Goal: Task Accomplishment & Management: Manage account settings

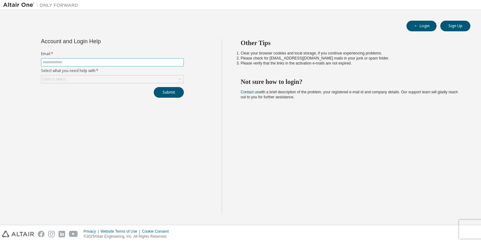
click at [98, 64] on input "text" at bounding box center [113, 62] width 140 height 5
type input "**********"
click at [88, 78] on div "Click to select" at bounding box center [112, 79] width 142 height 8
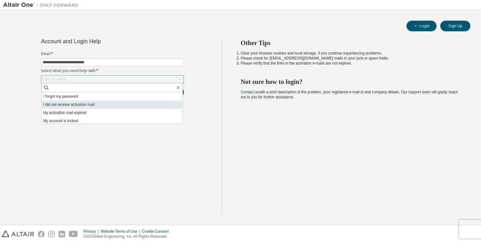
click at [93, 103] on li "I did not receive activation mail" at bounding box center [112, 104] width 141 height 8
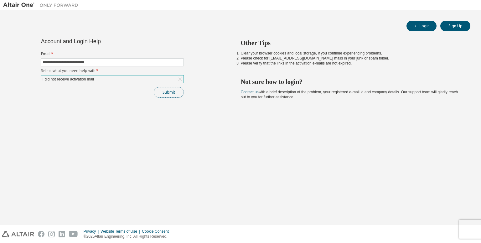
click at [174, 91] on button "Submit" at bounding box center [169, 92] width 30 height 11
click at [168, 93] on button "Submit" at bounding box center [169, 92] width 30 height 11
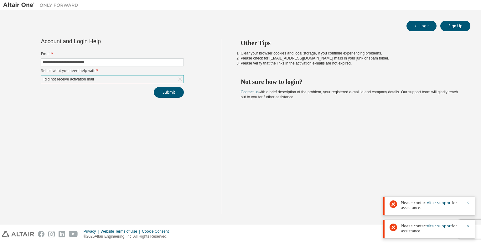
click at [467, 202] on icon "button" at bounding box center [468, 203] width 2 height 2
click at [468, 226] on icon "button" at bounding box center [468, 226] width 4 height 4
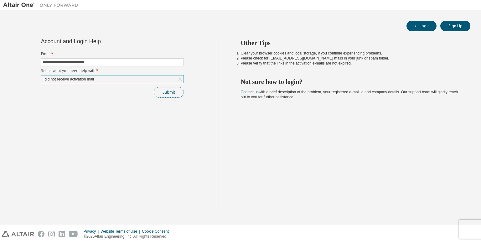
click at [177, 94] on button "Submit" at bounding box center [169, 92] width 30 height 11
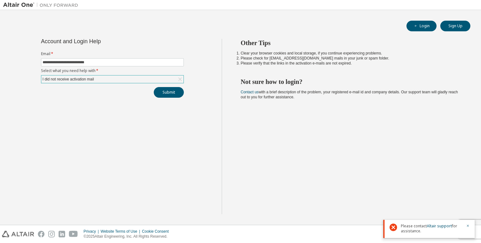
click at [107, 78] on div "I did not receive activation mail" at bounding box center [112, 79] width 142 height 8
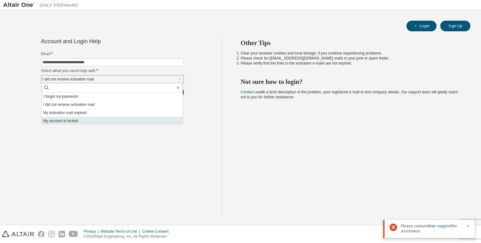
click at [92, 117] on li "My account is locked" at bounding box center [112, 121] width 141 height 8
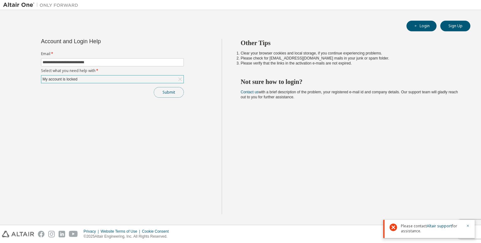
click at [169, 95] on button "Submit" at bounding box center [169, 92] width 30 height 11
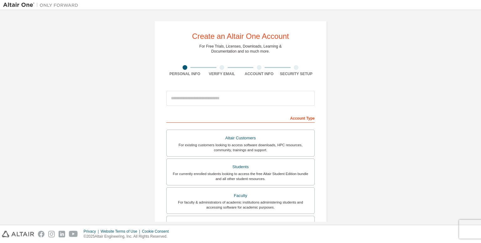
click at [222, 68] on div at bounding box center [221, 67] width 5 height 5
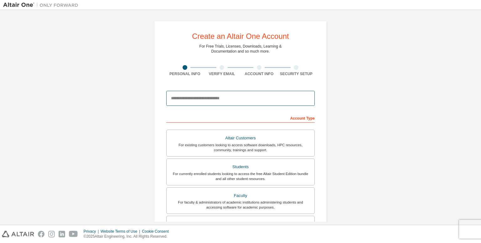
click at [222, 94] on input "email" at bounding box center [240, 98] width 148 height 15
type input "**********"
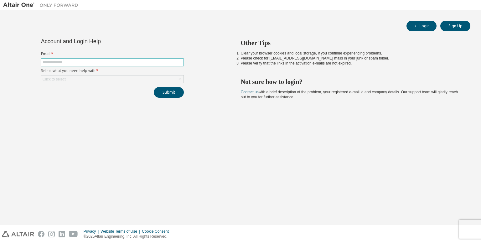
click at [105, 60] on input "text" at bounding box center [113, 62] width 140 height 5
type input "**********"
click at [97, 80] on div "Click to select" at bounding box center [112, 79] width 142 height 8
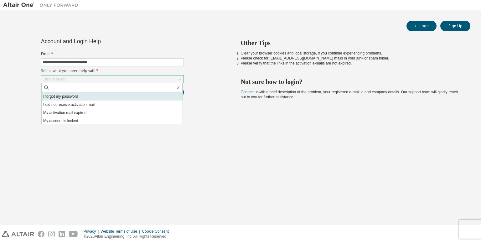
click at [93, 95] on li "I forgot my password" at bounding box center [112, 96] width 141 height 8
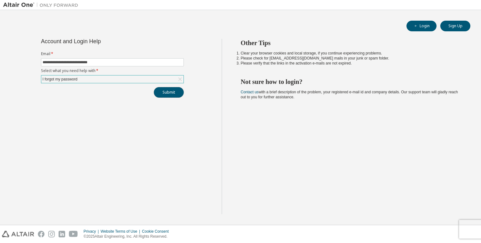
click at [157, 91] on button "Submit" at bounding box center [169, 92] width 30 height 11
